Goal: Find specific page/section: Find specific page/section

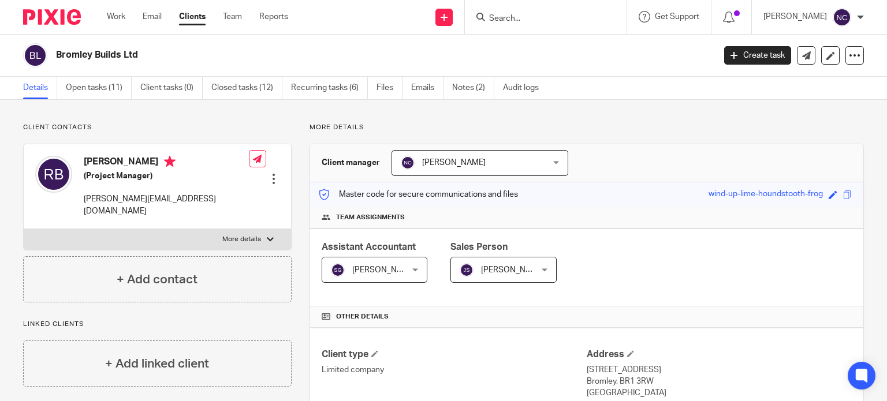
scroll to position [353, 0]
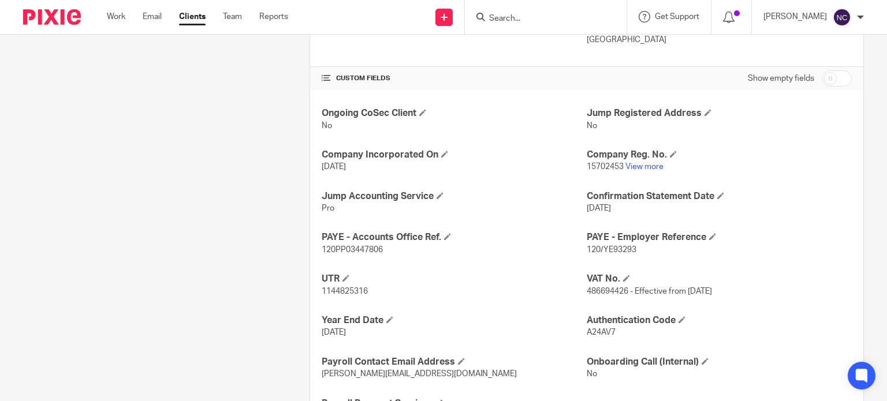
click at [517, 20] on input "Search" at bounding box center [540, 19] width 104 height 10
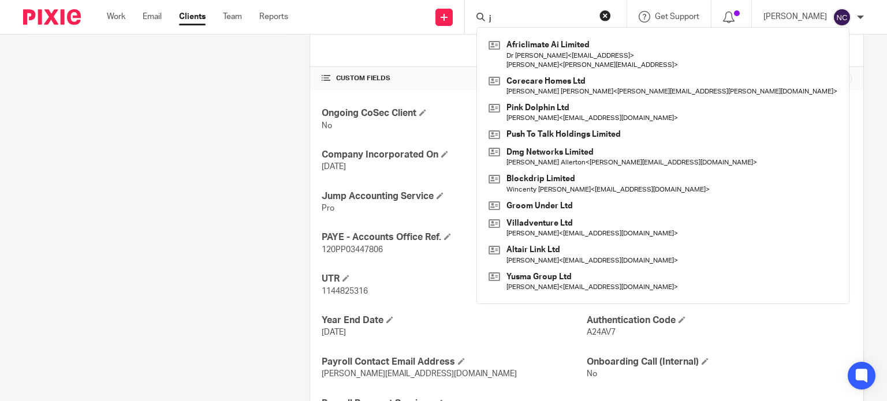
type input "j"
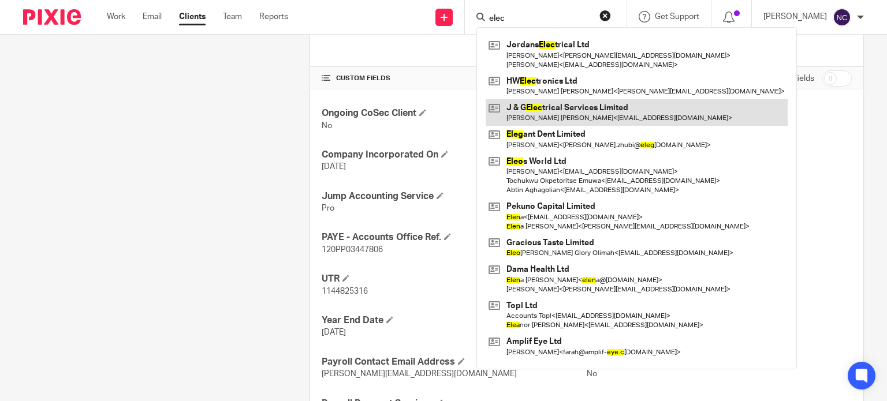
type input "elec"
click at [561, 109] on link at bounding box center [637, 112] width 302 height 27
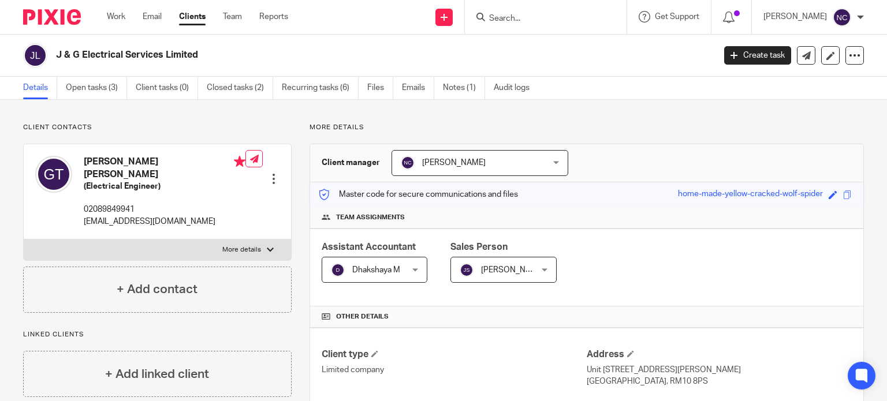
drag, startPoint x: 209, startPoint y: 52, endPoint x: 52, endPoint y: 50, distance: 157.0
click at [52, 50] on div "J & G Electrical Services Limited" at bounding box center [365, 55] width 684 height 24
copy h2 "J & G Electrical Services Limited"
drag, startPoint x: 214, startPoint y: 212, endPoint x: 110, endPoint y: 207, distance: 103.4
click at [110, 207] on div "[PERSON_NAME] [PERSON_NAME] (Electrical Engineer) 02089849941 [EMAIL_ADDRESS][D…" at bounding box center [157, 191] width 267 height 95
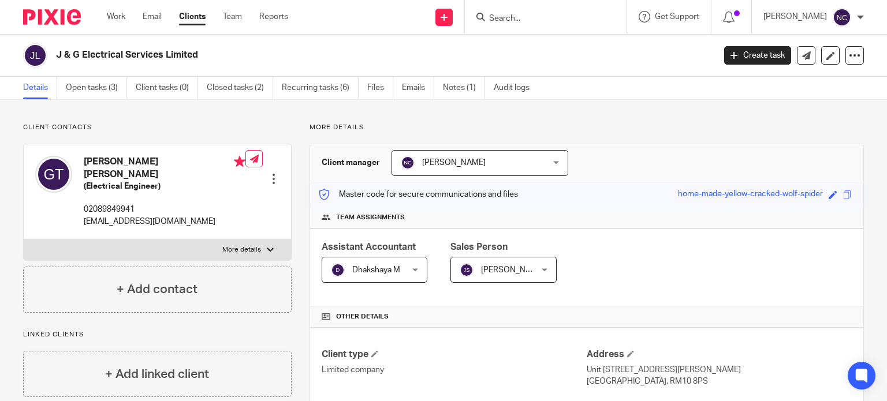
drag, startPoint x: 214, startPoint y: 56, endPoint x: 48, endPoint y: 62, distance: 165.8
click at [48, 62] on div "J & G Electrical Services Limited" at bounding box center [365, 55] width 684 height 24
copy div "J & G Electrical Services Limited"
